Goal: Navigation & Orientation: Find specific page/section

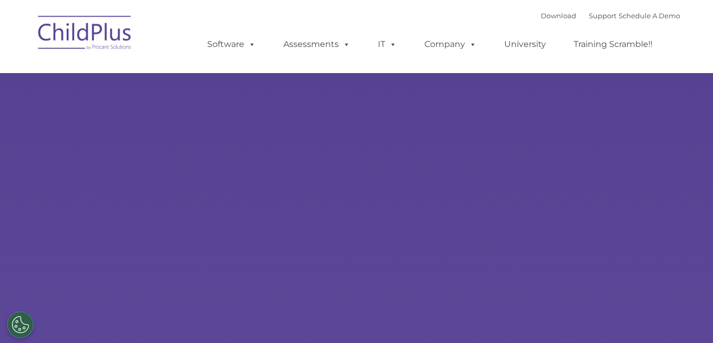
select select "MEDIUM"
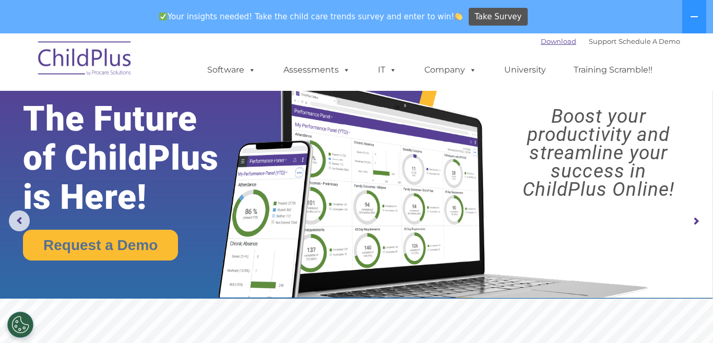
click at [546, 41] on link "Download" at bounding box center [557, 41] width 35 height 8
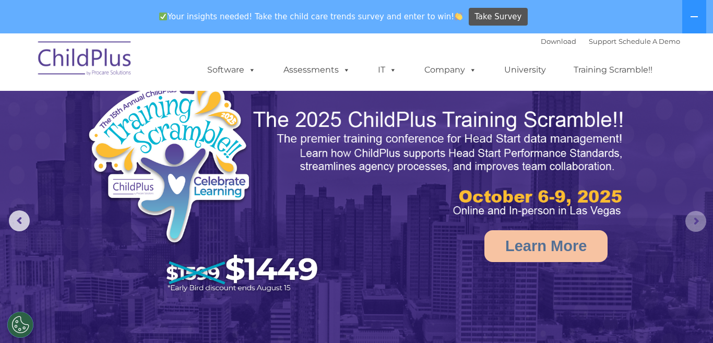
click at [694, 218] on rs-arrow at bounding box center [695, 221] width 21 height 21
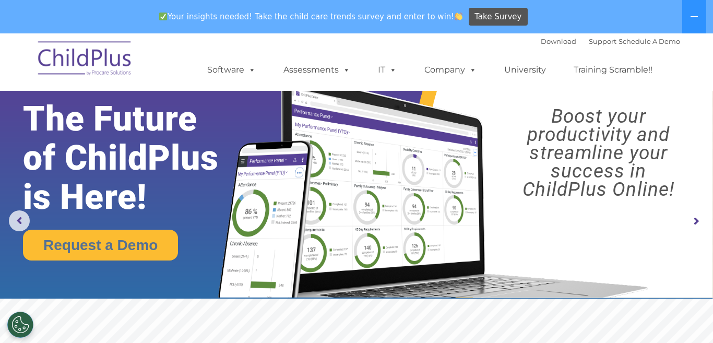
click at [694, 218] on rs-arrow at bounding box center [695, 221] width 21 height 21
